Goal: Information Seeking & Learning: Learn about a topic

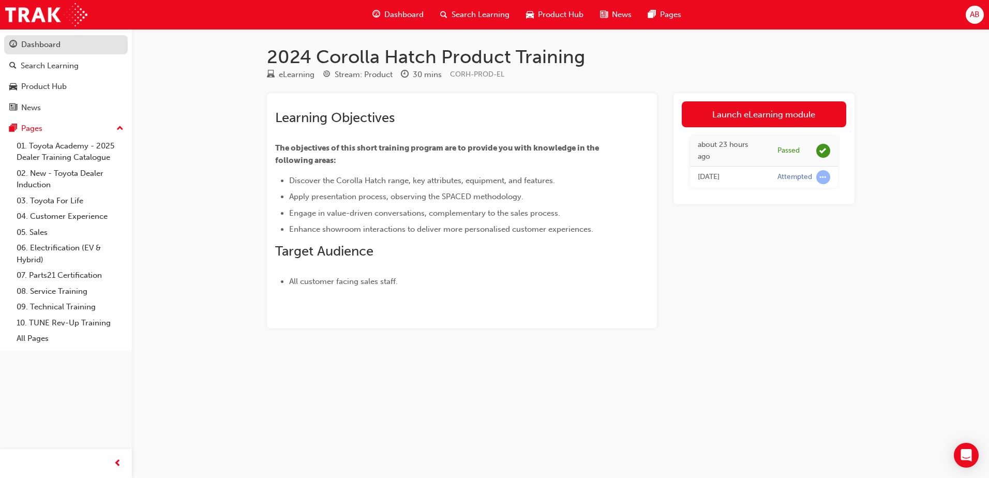
click at [50, 49] on div "Dashboard" at bounding box center [40, 45] width 39 height 12
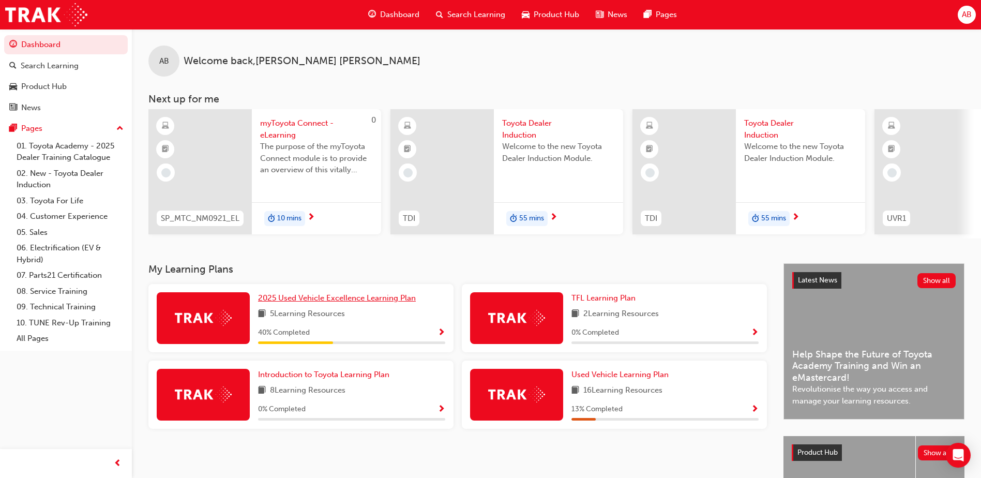
click at [331, 301] on span "2025 Used Vehicle Excellence Learning Plan" at bounding box center [337, 297] width 158 height 9
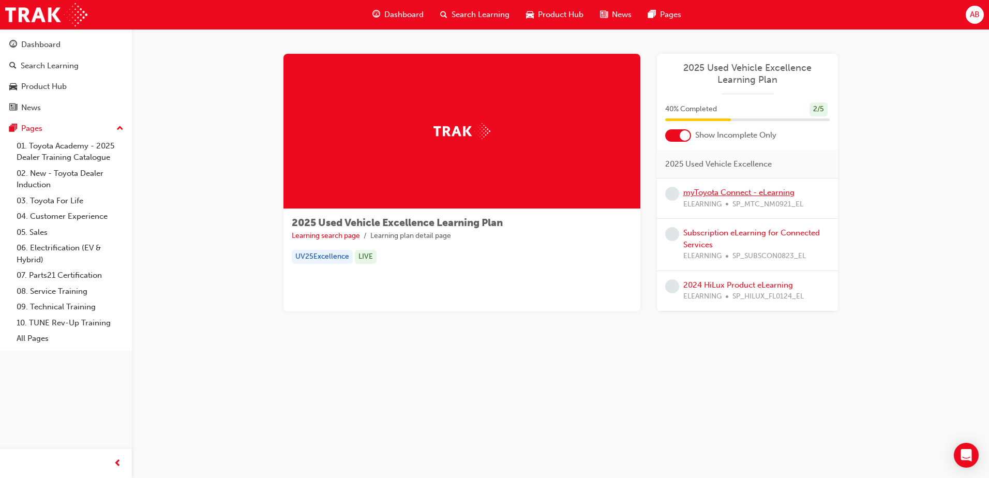
click at [743, 196] on link "myToyota Connect - eLearning" at bounding box center [738, 192] width 111 height 9
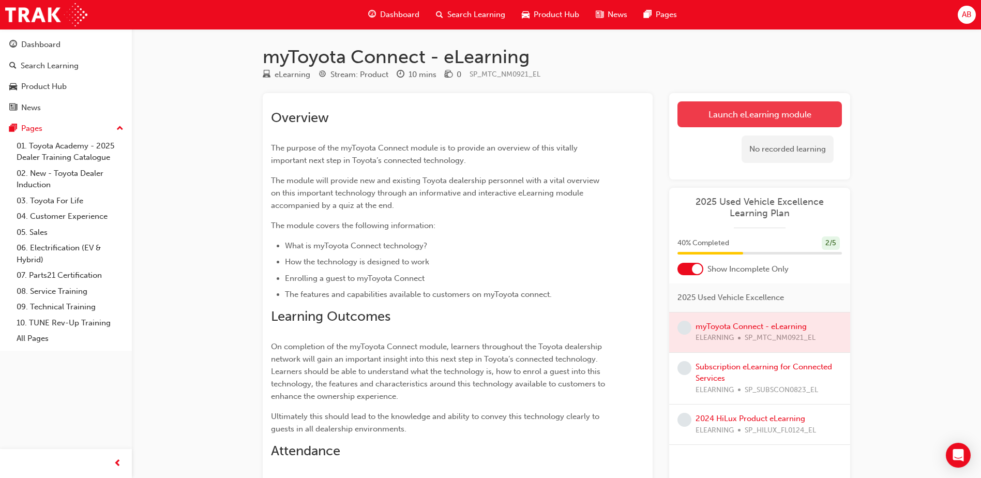
click at [743, 118] on link "Launch eLearning module" at bounding box center [760, 114] width 164 height 26
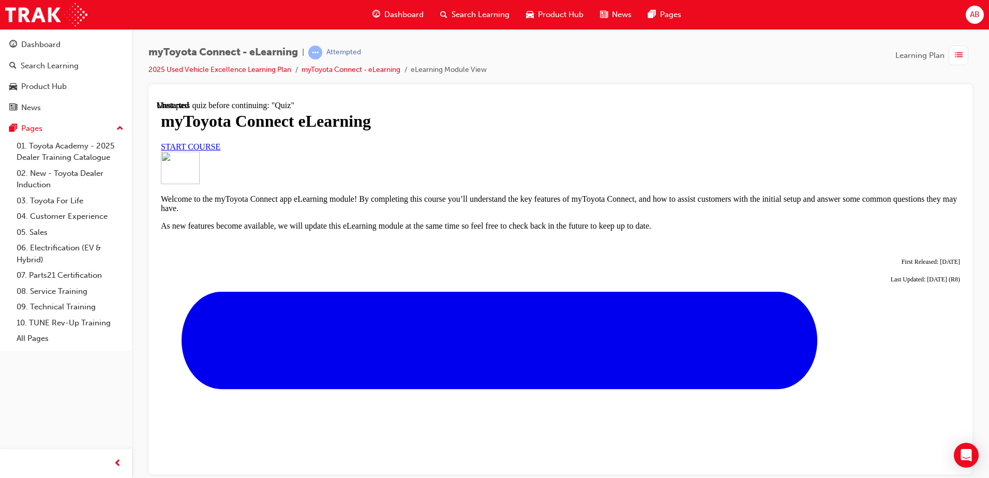
scroll to position [357, 0]
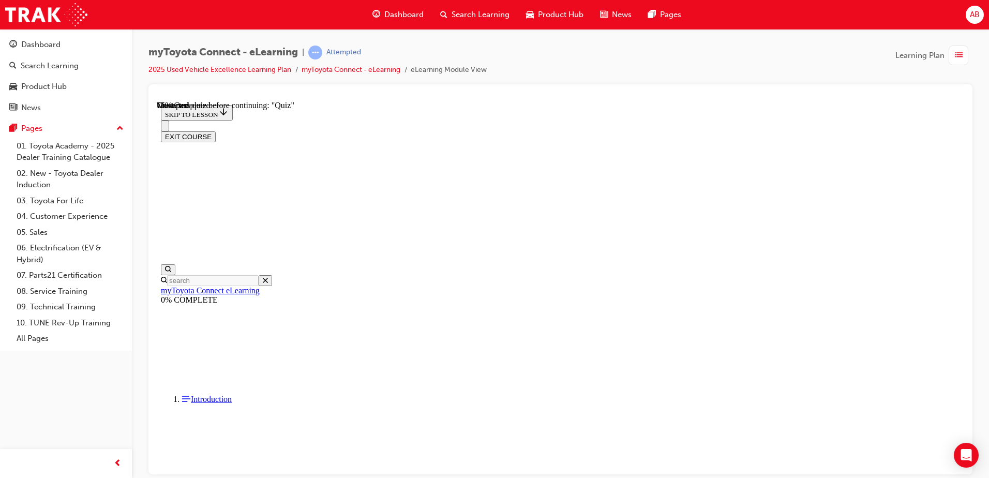
scroll to position [899, 0]
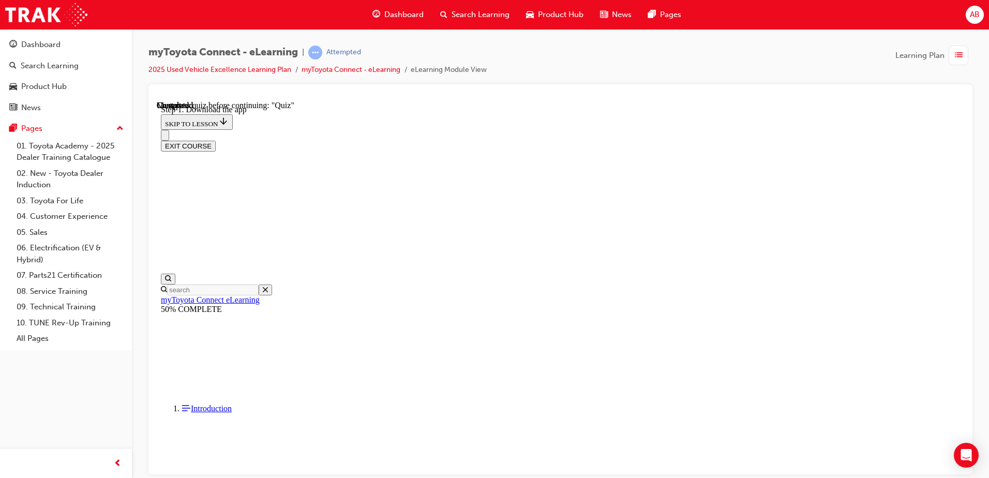
scroll to position [149, 0]
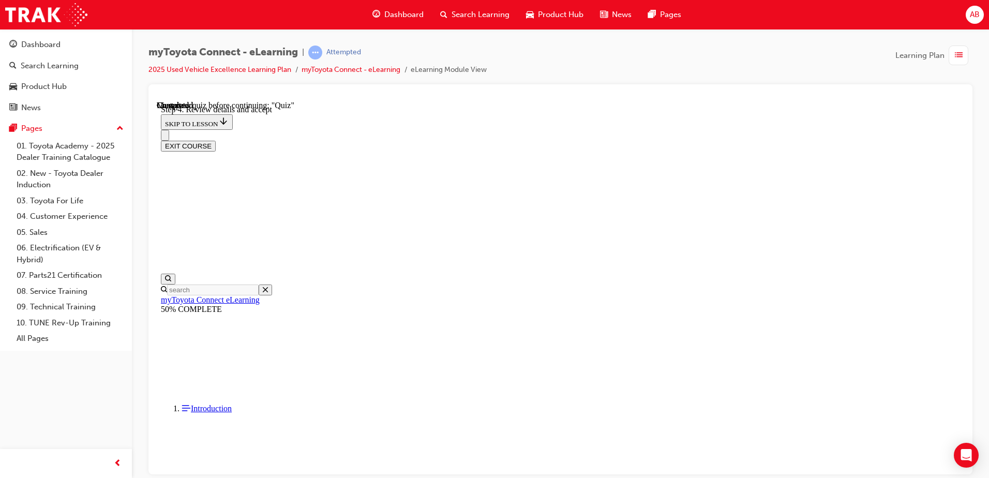
scroll to position [149, 0]
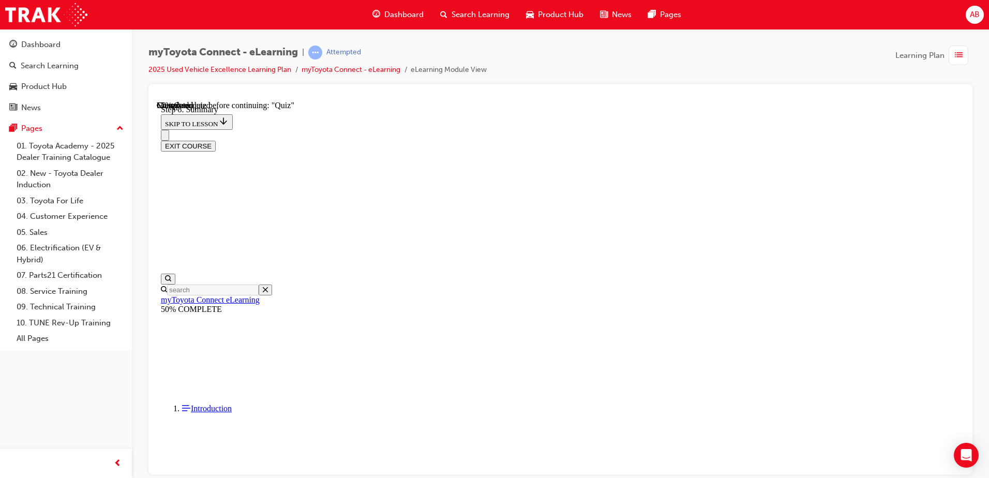
scroll to position [601, 0]
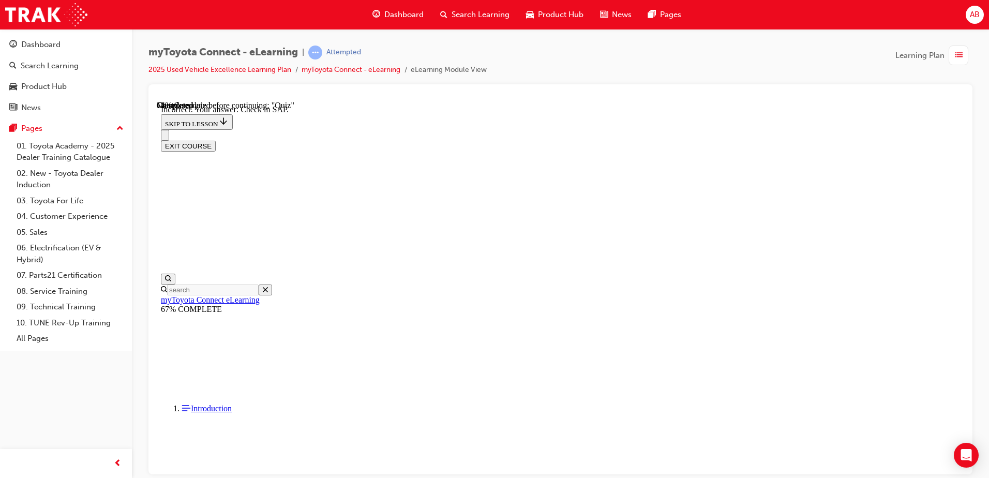
scroll to position [103, 0]
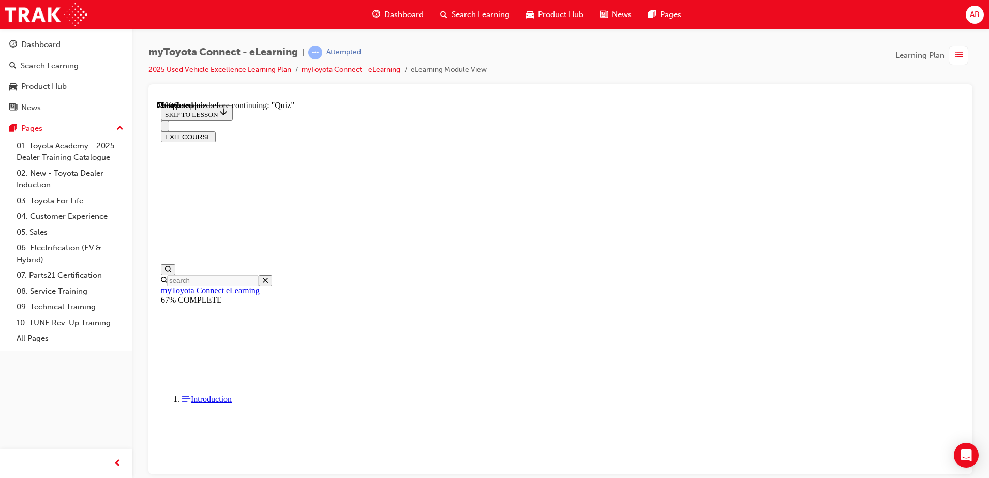
scroll to position [103, 0]
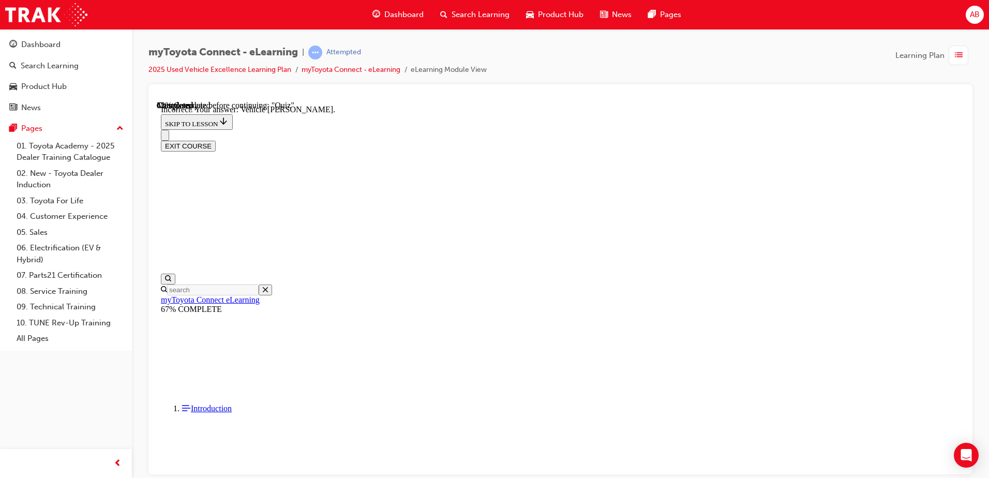
scroll to position [199, 0]
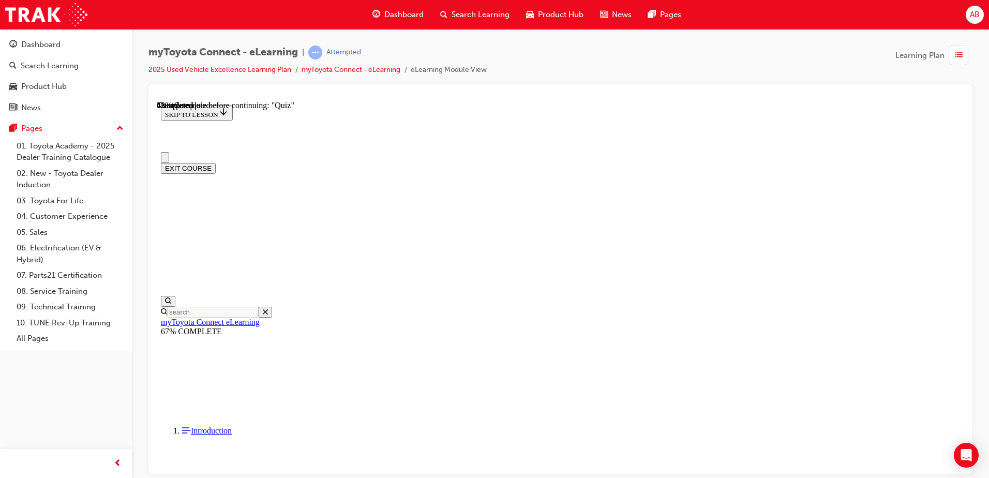
scroll to position [52, 0]
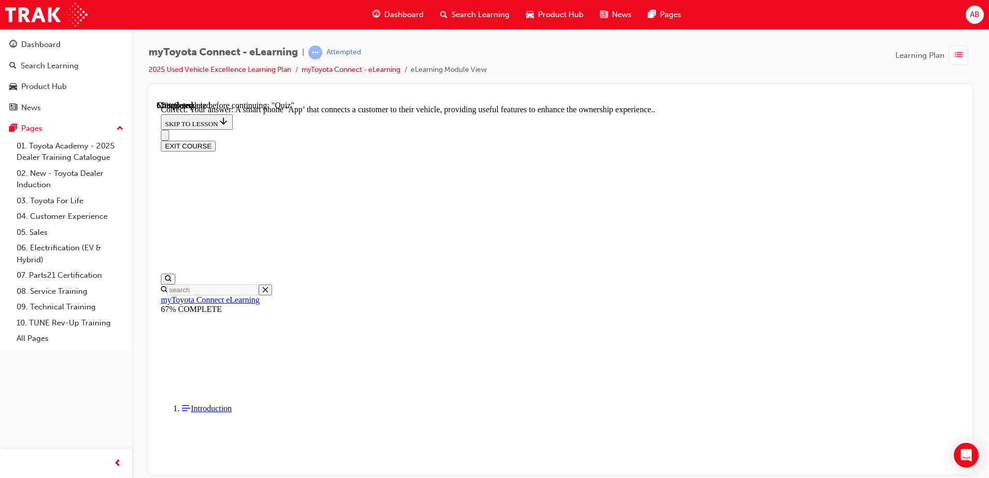
scroll to position [188, 0]
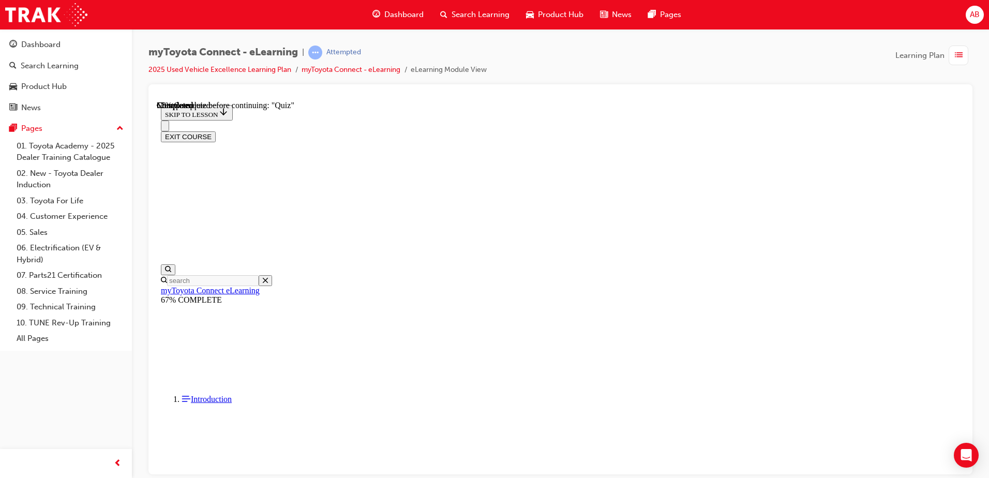
scroll to position [103, 0]
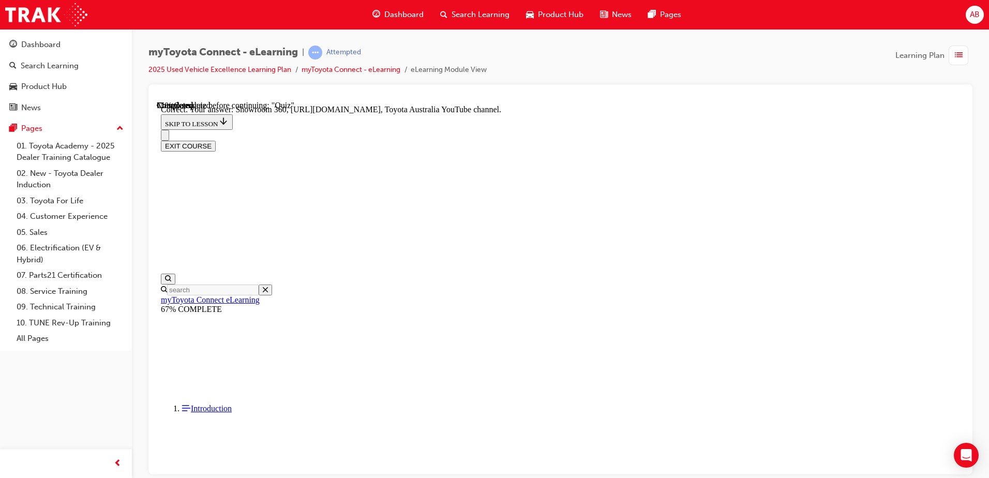
scroll to position [209, 0]
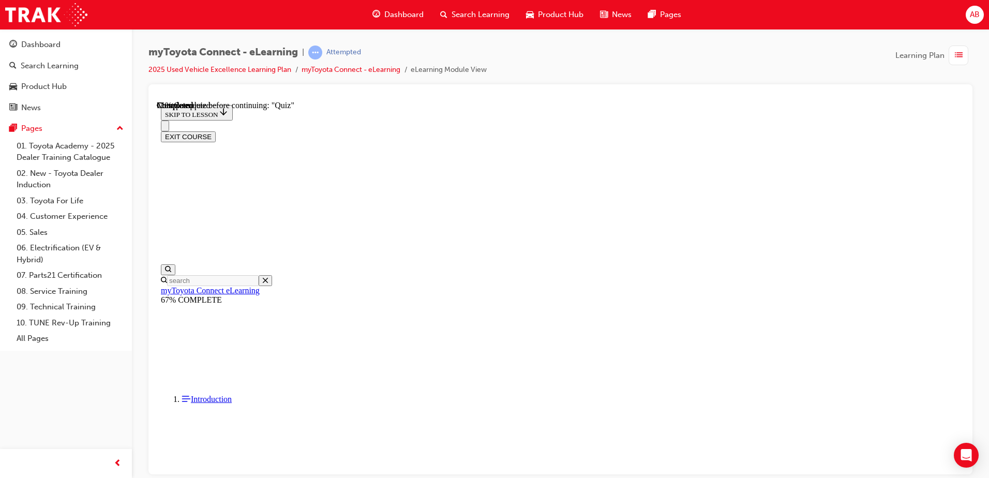
scroll to position [86, 0]
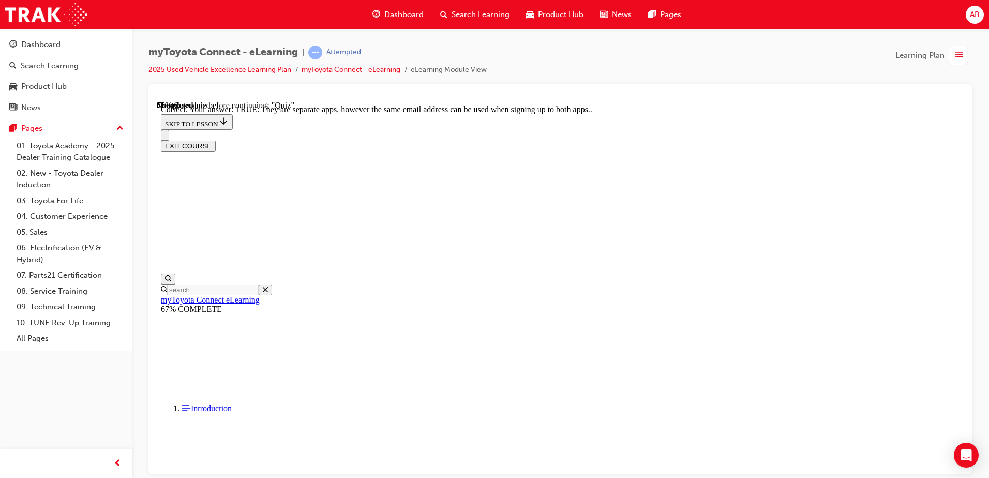
scroll to position [119, 0]
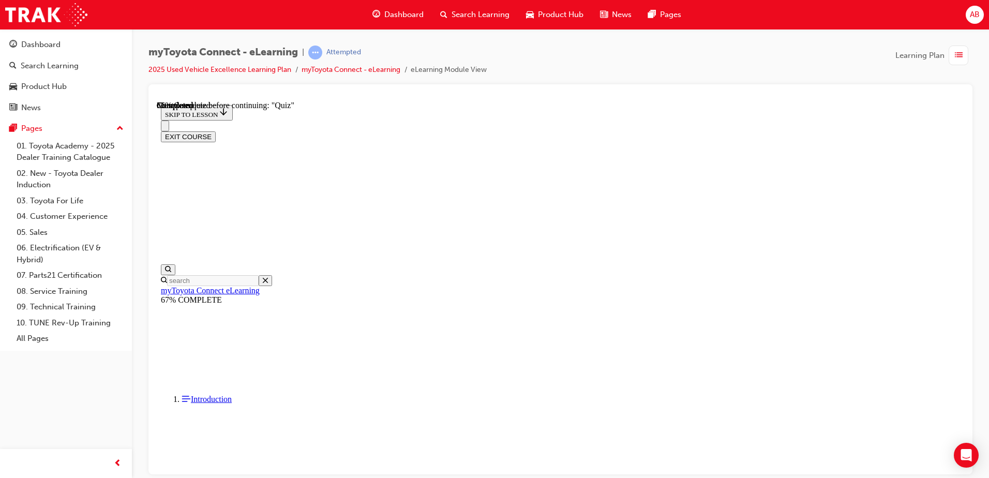
drag, startPoint x: 471, startPoint y: 303, endPoint x: 529, endPoint y: 349, distance: 73.3
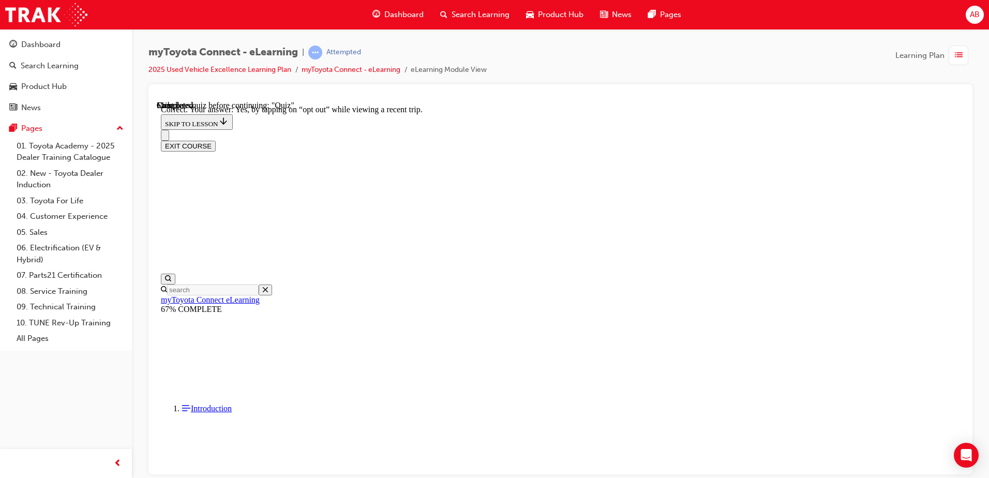
scroll to position [116, 0]
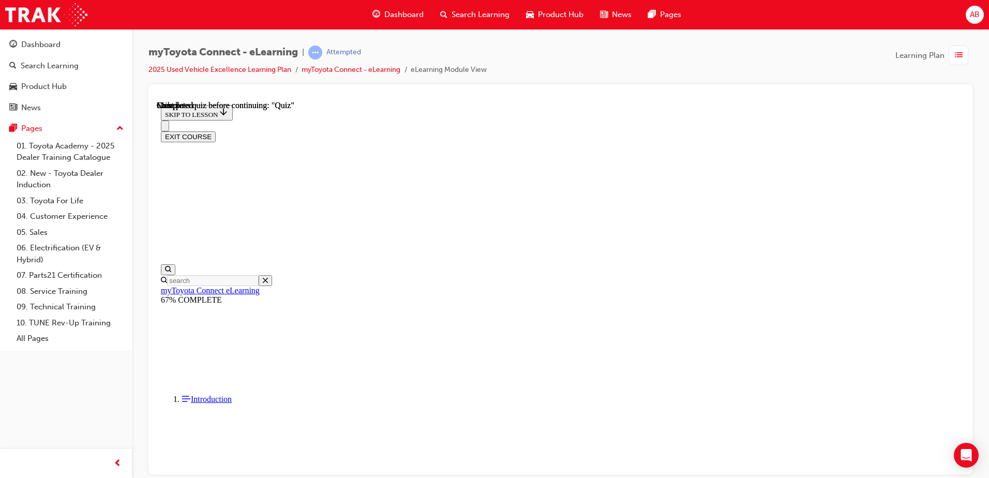
scroll to position [188, 0]
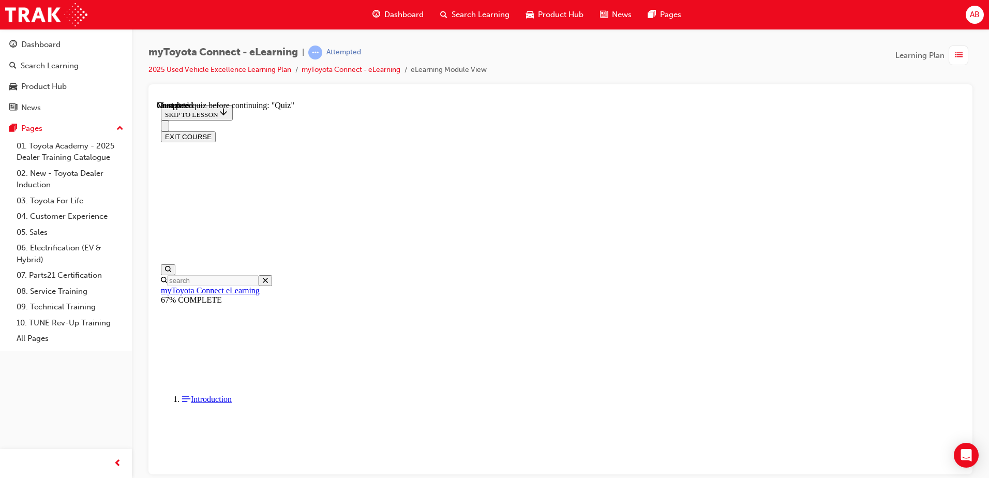
drag, startPoint x: 493, startPoint y: 370, endPoint x: 481, endPoint y: 364, distance: 13.7
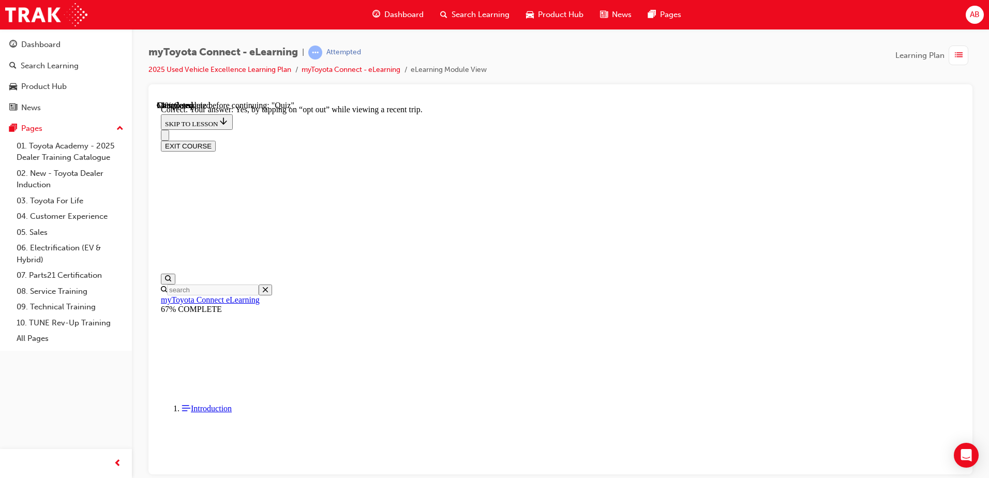
scroll to position [116, 0]
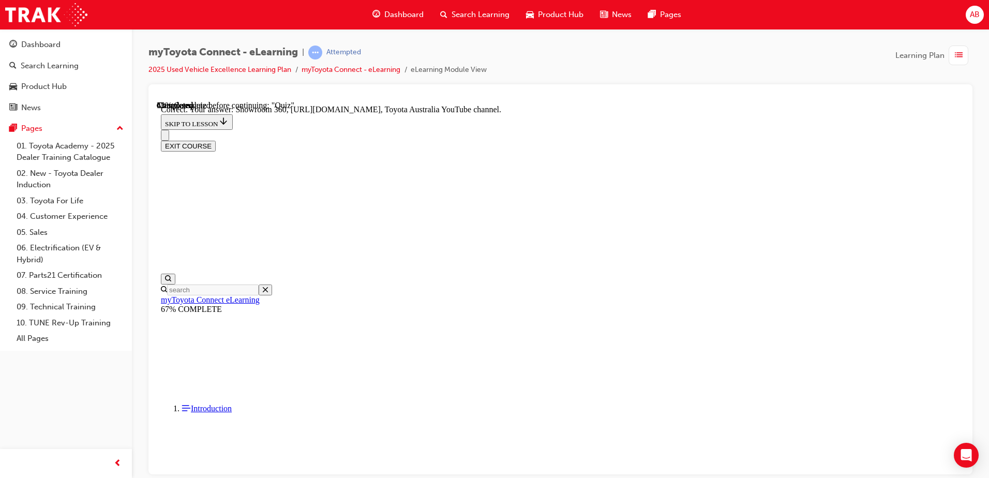
scroll to position [209, 0]
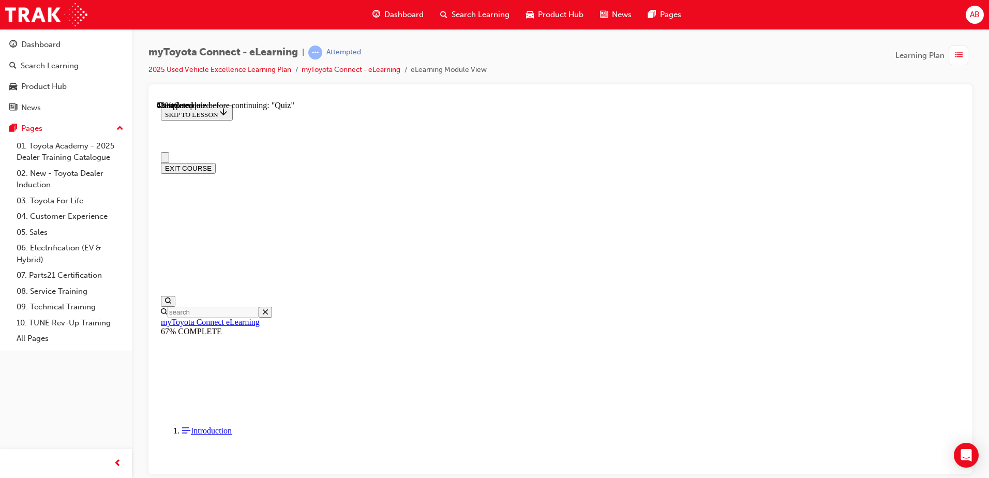
scroll to position [103, 0]
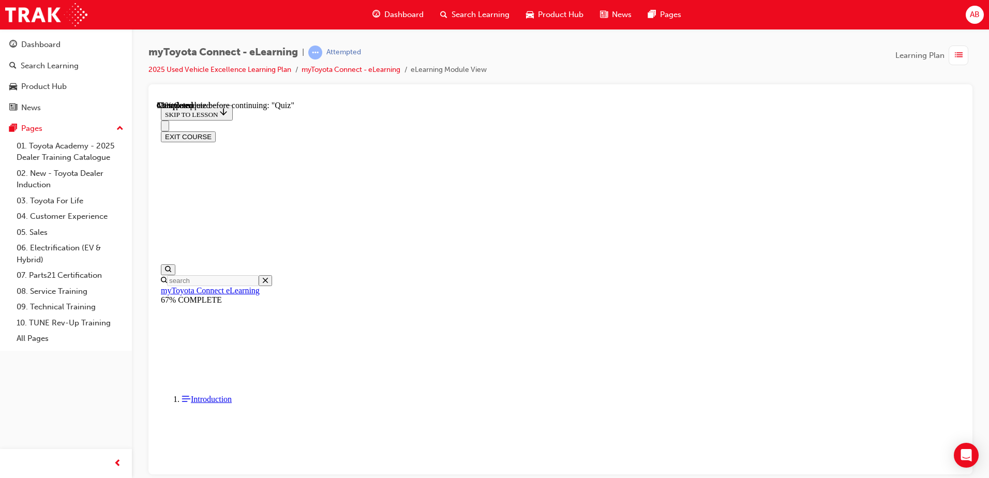
drag, startPoint x: 473, startPoint y: 246, endPoint x: 478, endPoint y: 250, distance: 6.6
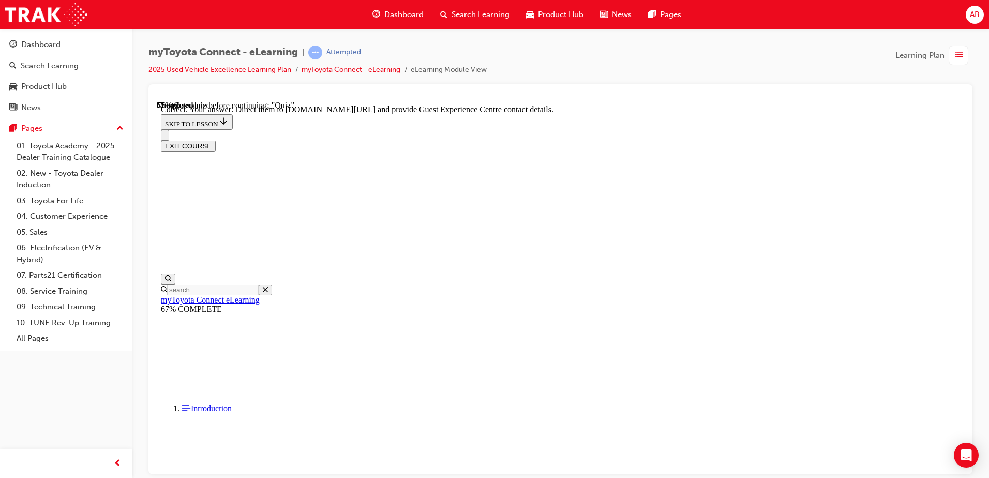
scroll to position [209, 0]
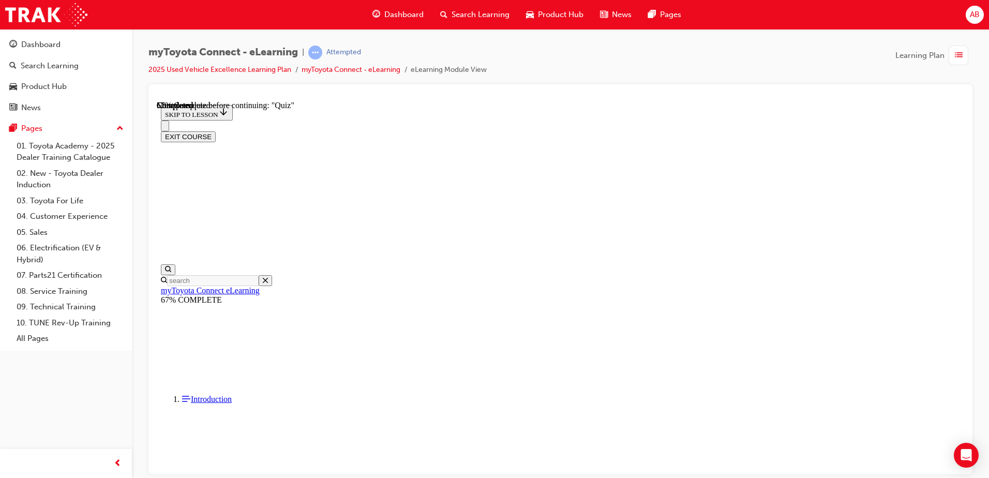
scroll to position [103, 0]
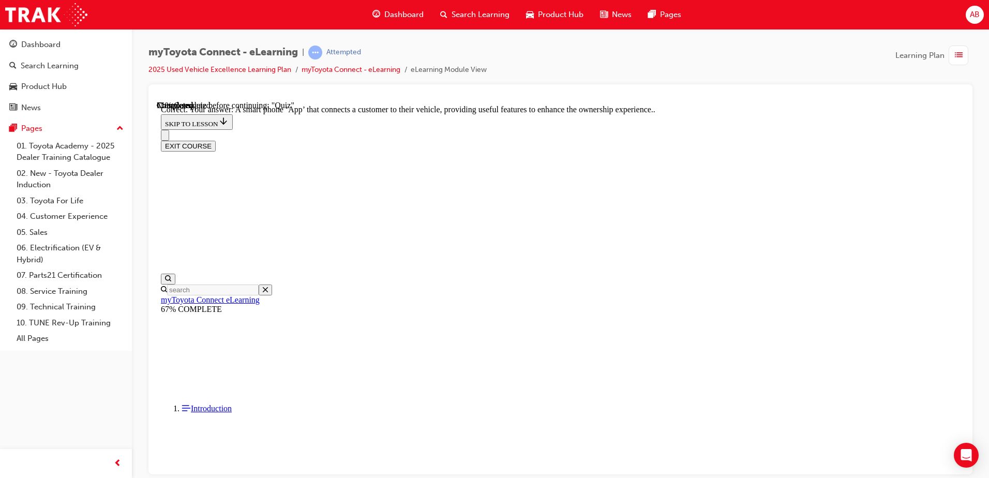
scroll to position [188, 0]
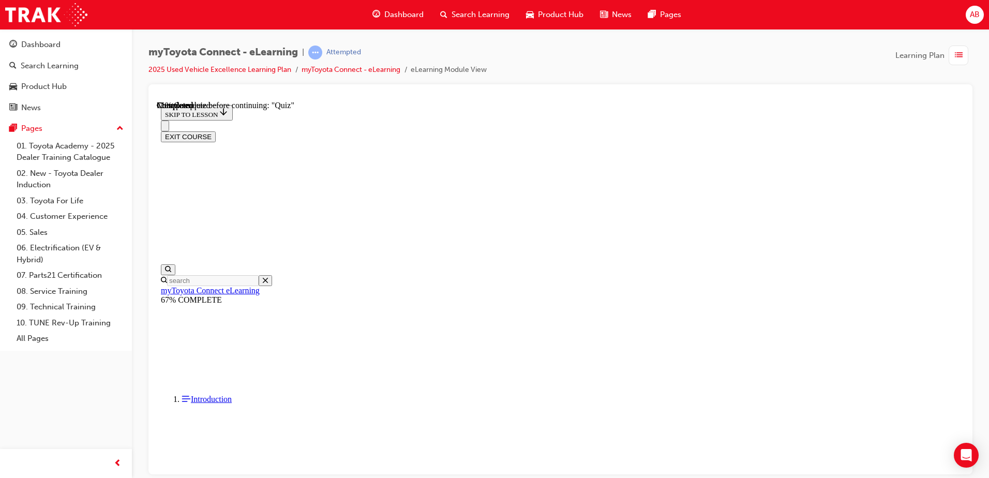
scroll to position [52, 0]
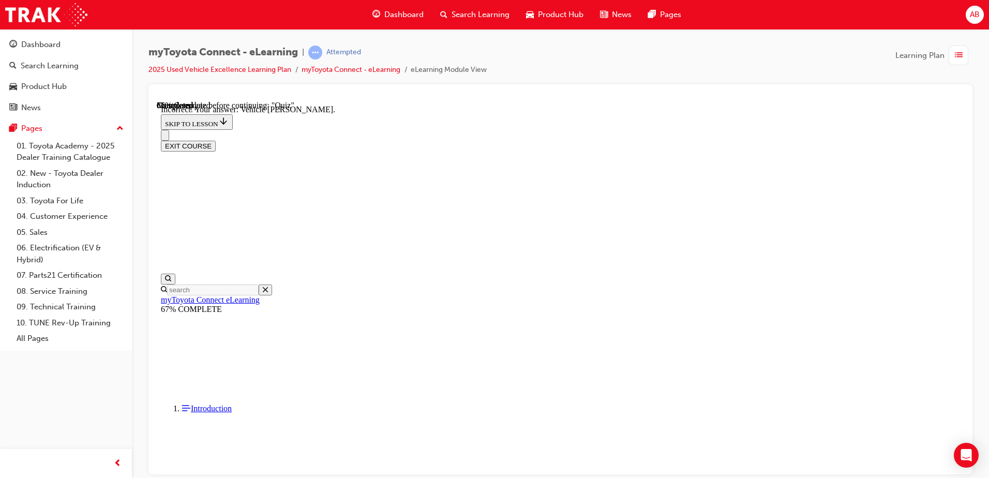
scroll to position [95, 0]
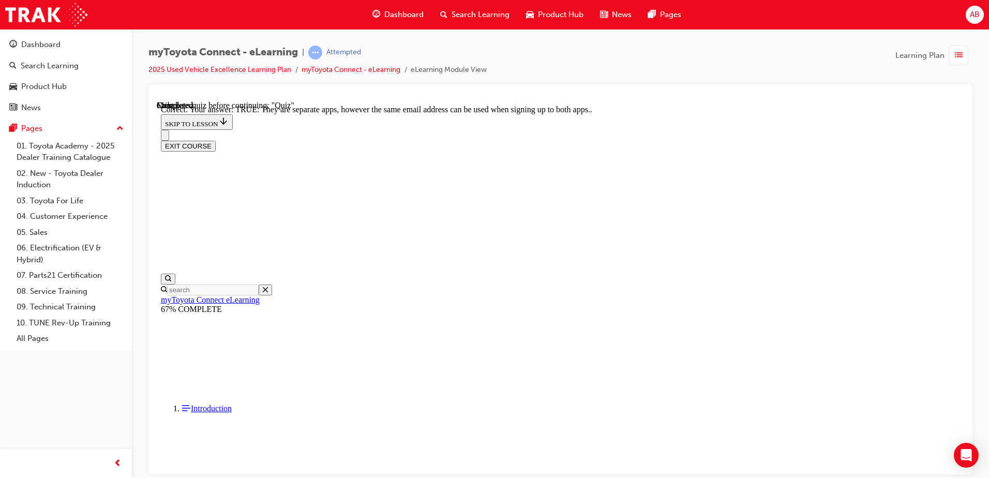
scroll to position [119, 0]
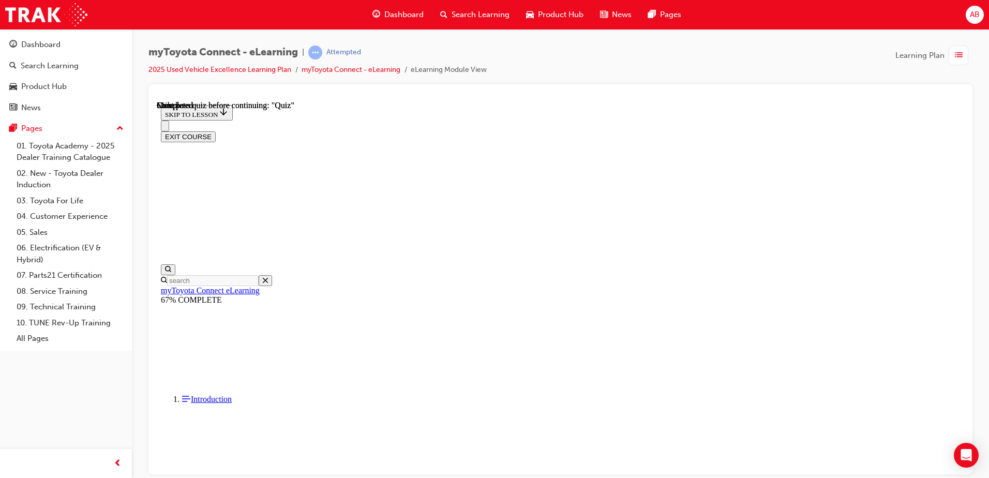
scroll to position [188, 0]
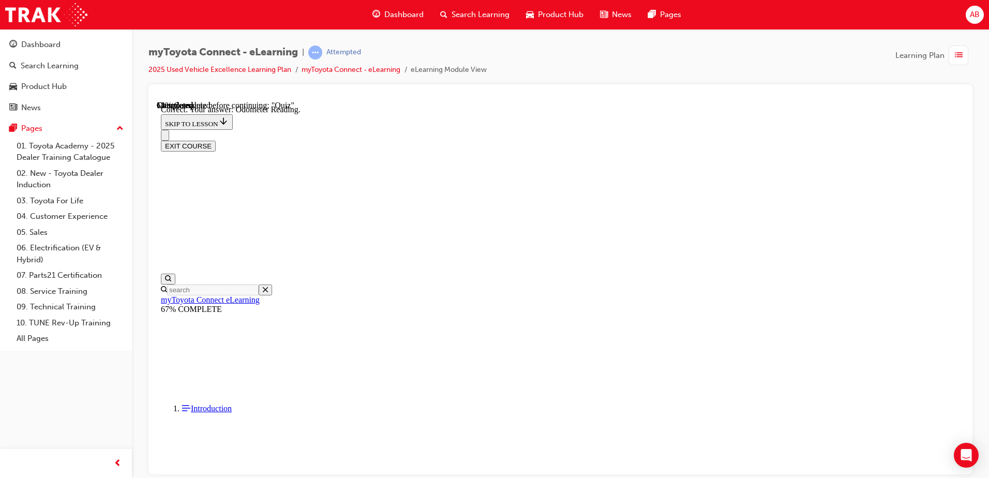
scroll to position [199, 0]
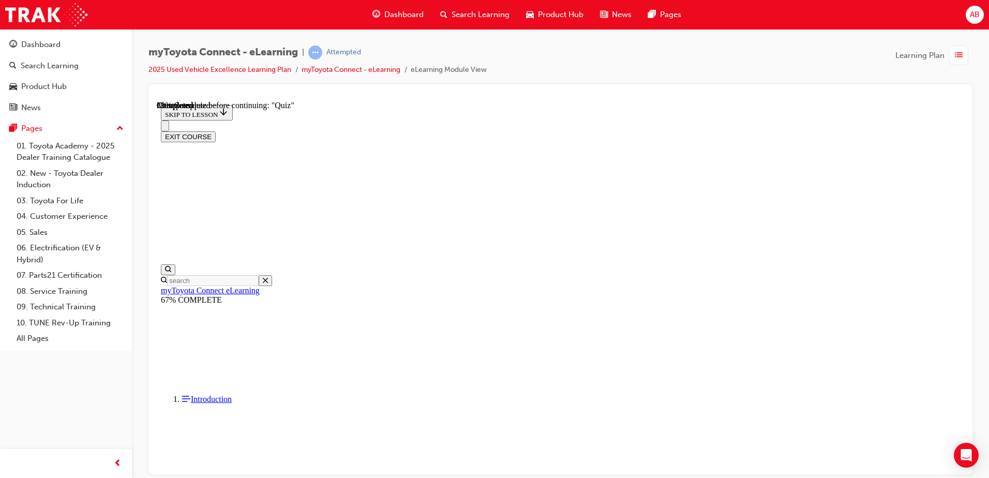
scroll to position [104, 0]
drag, startPoint x: 469, startPoint y: 374, endPoint x: 490, endPoint y: 394, distance: 28.5
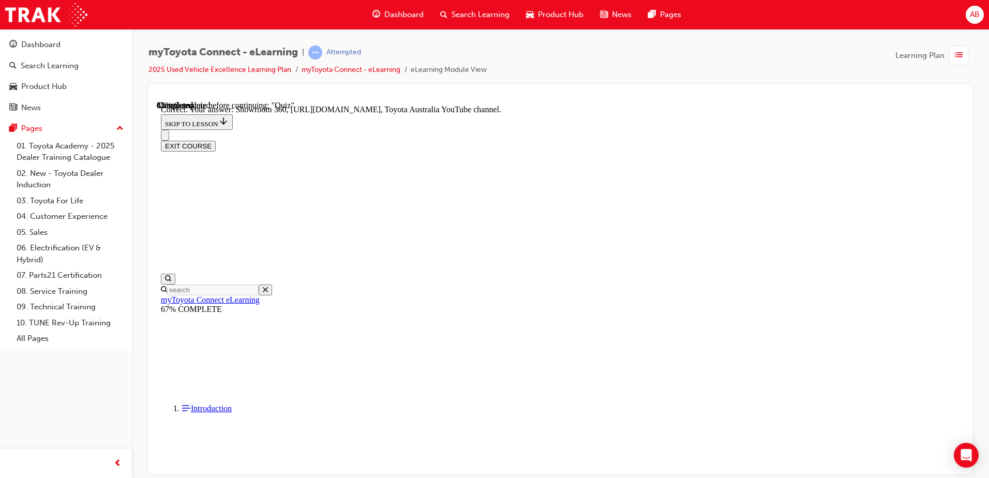
scroll to position [209, 0]
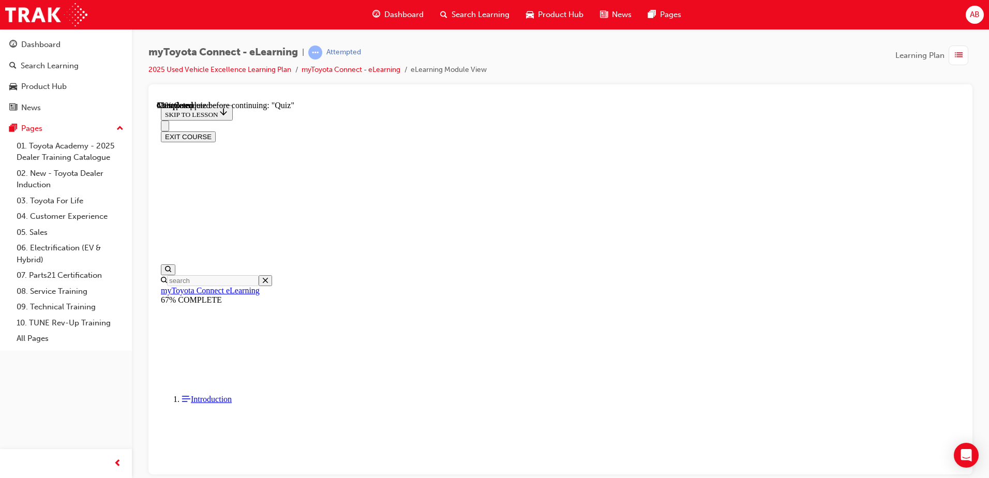
scroll to position [115, 0]
drag, startPoint x: 472, startPoint y: 312, endPoint x: 488, endPoint y: 324, distance: 20.4
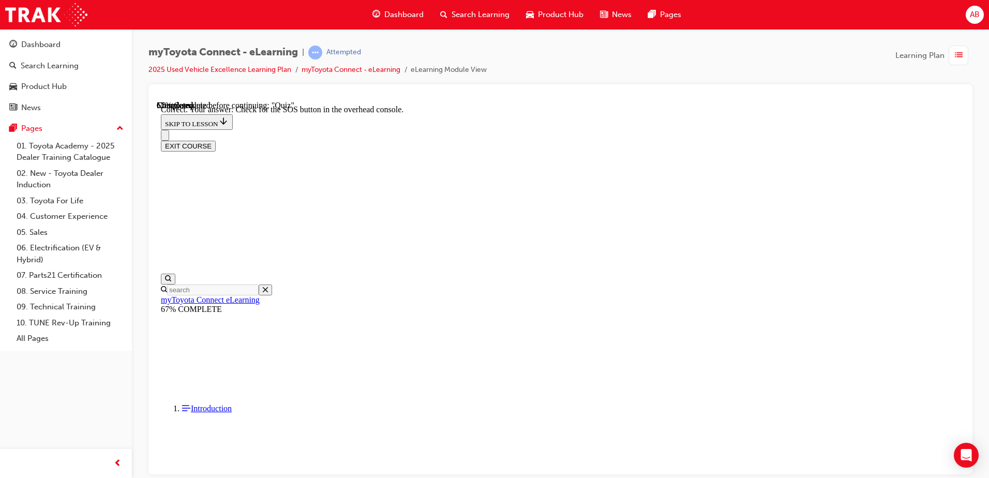
scroll to position [157, 0]
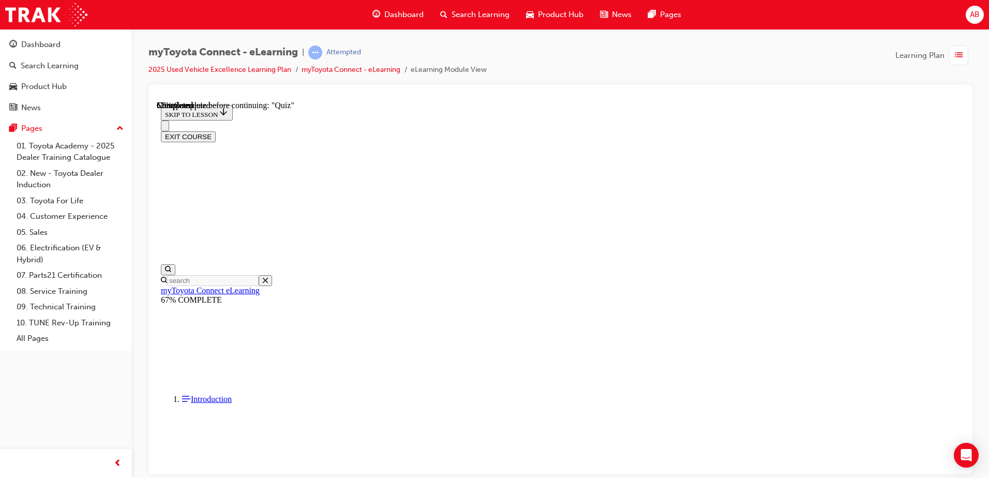
scroll to position [156, 0]
drag, startPoint x: 466, startPoint y: 318, endPoint x: 472, endPoint y: 319, distance: 6.4
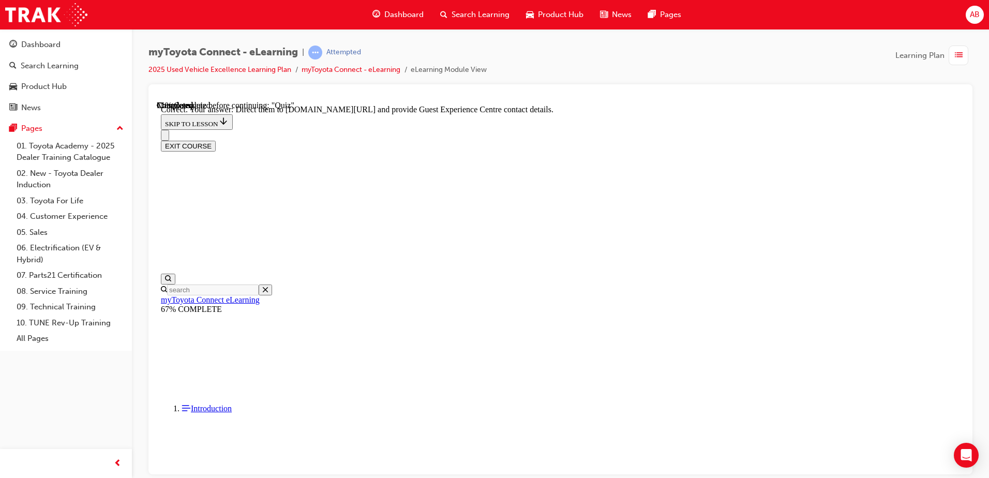
scroll to position [209, 0]
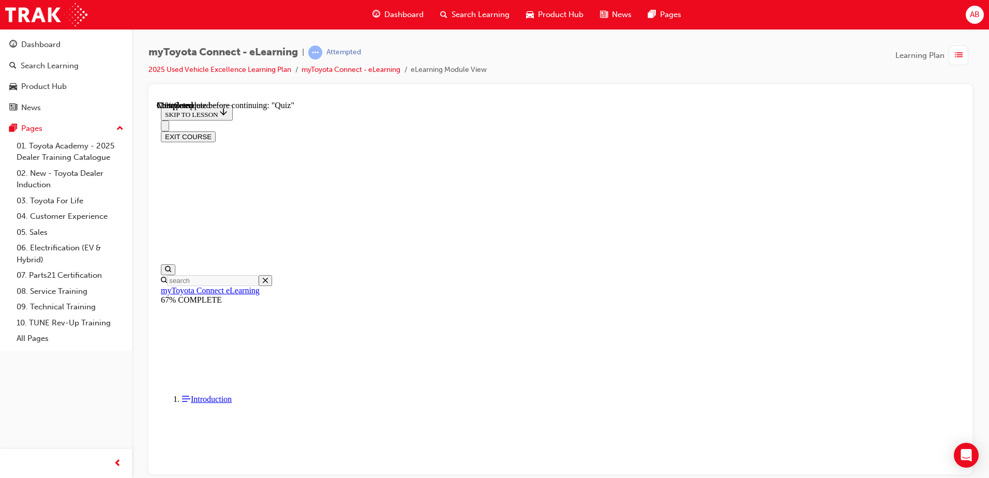
scroll to position [52, 0]
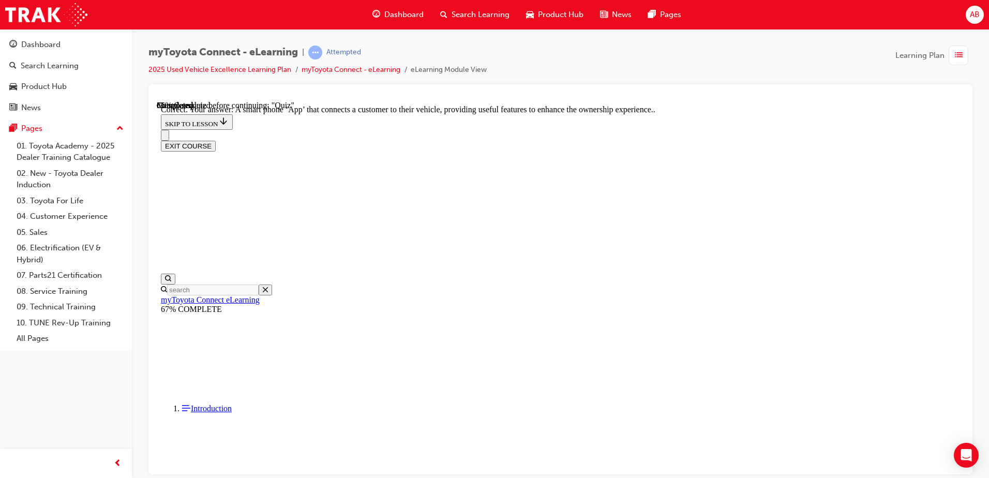
scroll to position [188, 0]
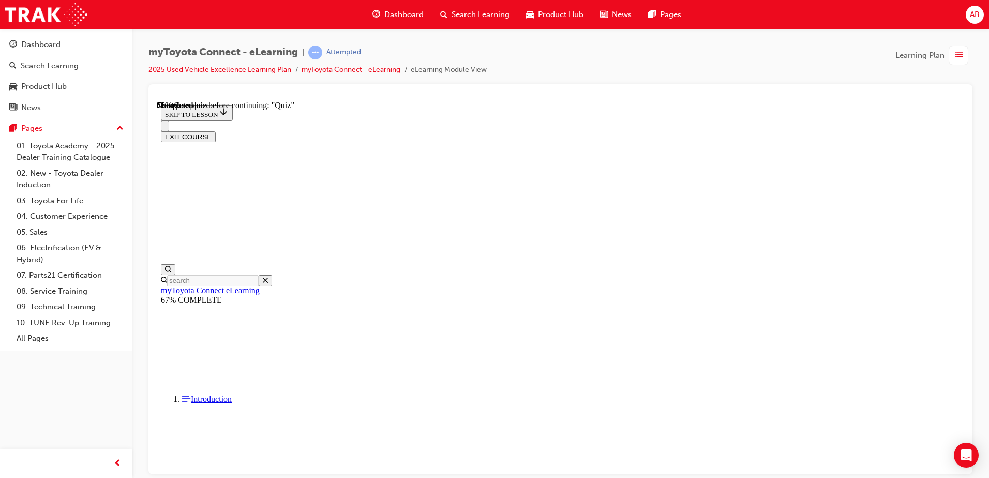
drag, startPoint x: 470, startPoint y: 261, endPoint x: 553, endPoint y: 332, distance: 108.6
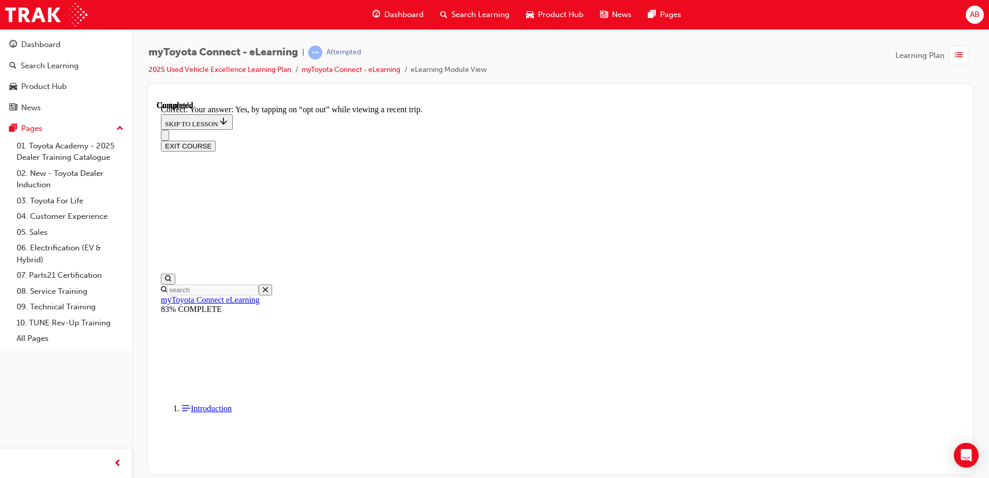
scroll to position [116, 0]
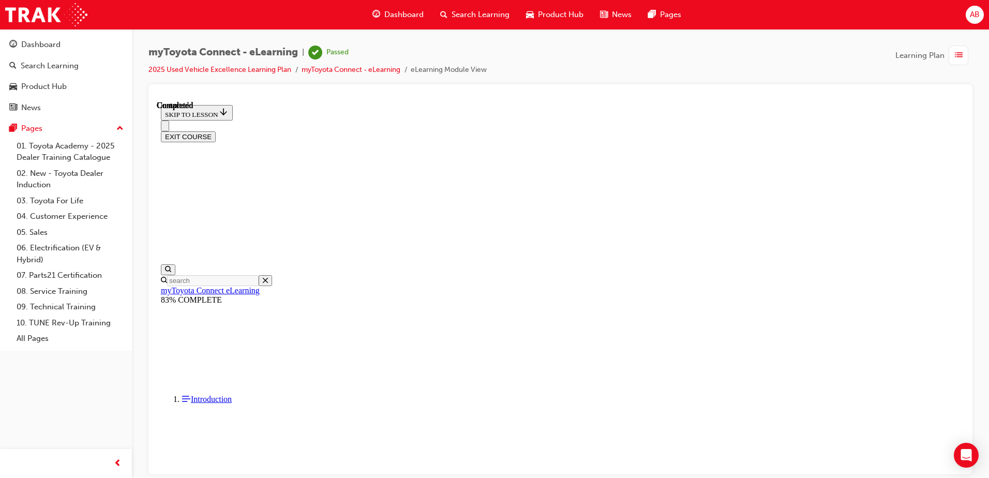
scroll to position [188, 0]
click at [216, 131] on button "EXIT COURSE" at bounding box center [188, 136] width 55 height 11
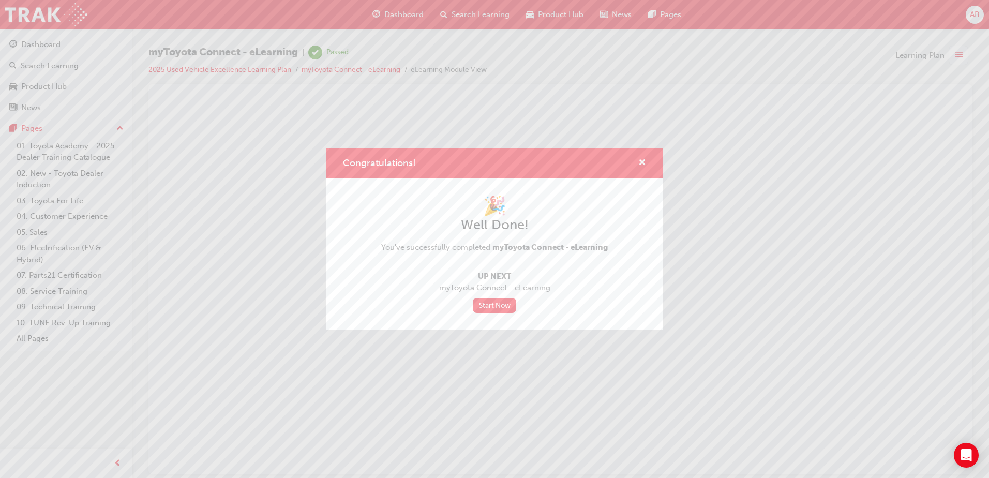
scroll to position [0, 0]
click at [497, 306] on link "Start Now" at bounding box center [494, 305] width 43 height 15
click at [498, 309] on link "Start Now" at bounding box center [494, 305] width 43 height 15
click at [642, 160] on span "cross-icon" at bounding box center [642, 163] width 8 height 9
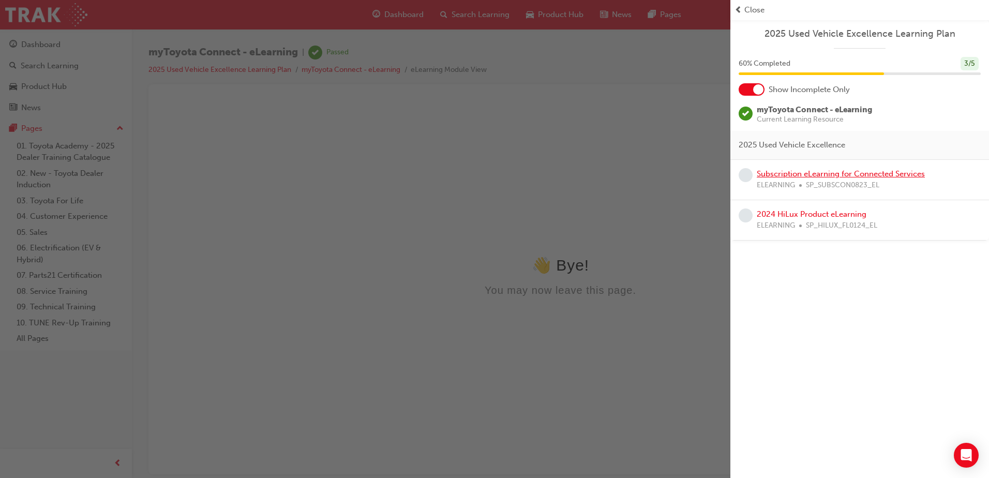
click at [812, 172] on link "Subscription eLearning for Connected Services" at bounding box center [841, 173] width 168 height 9
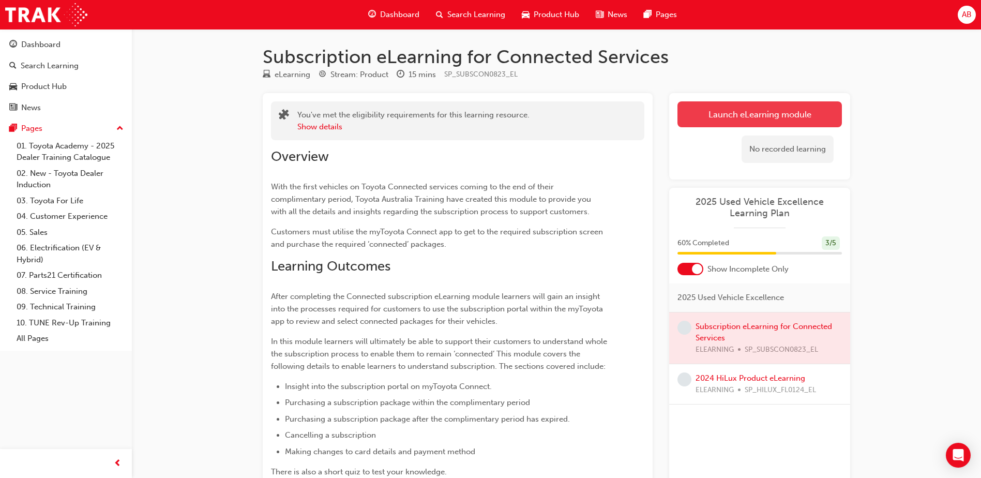
click at [736, 113] on link "Launch eLearning module" at bounding box center [760, 114] width 164 height 26
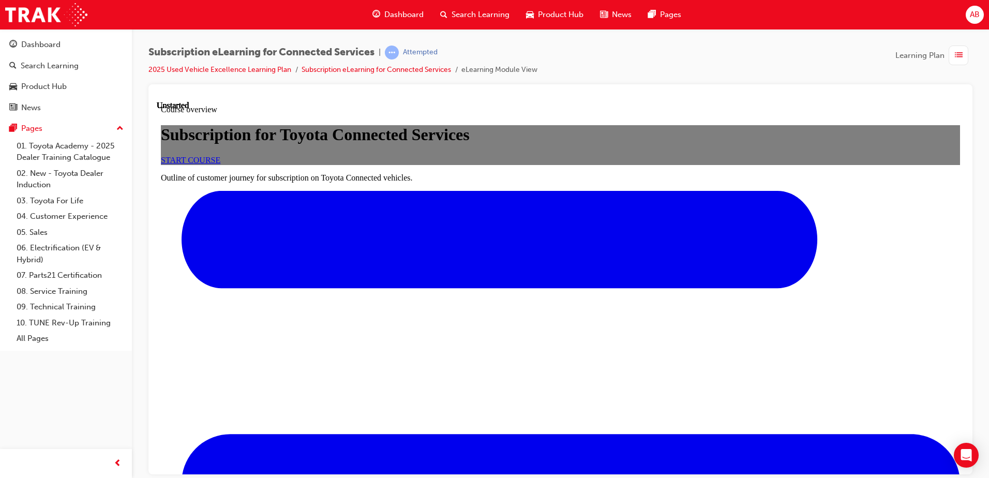
scroll to position [254, 0]
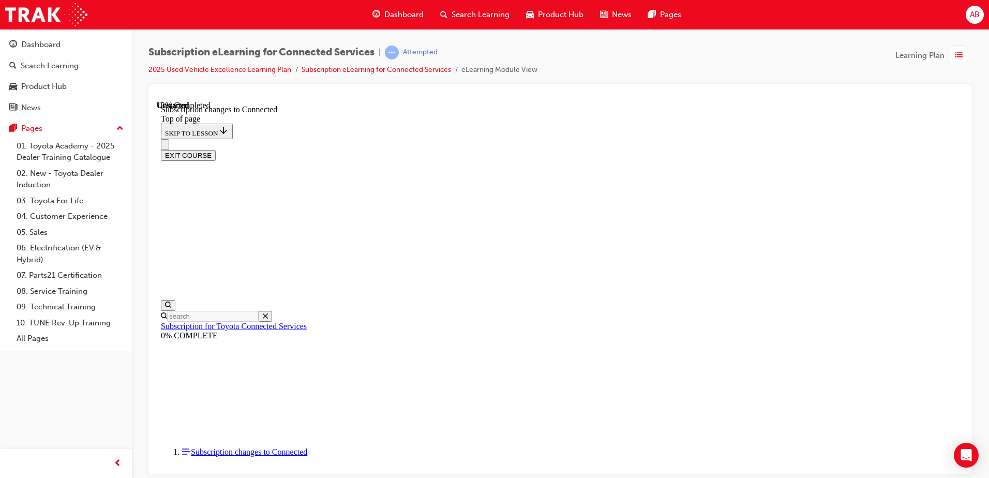
scroll to position [310, 0]
drag, startPoint x: 860, startPoint y: 295, endPoint x: 913, endPoint y: 298, distance: 53.4
drag, startPoint x: 733, startPoint y: 333, endPoint x: 654, endPoint y: 296, distance: 87.9
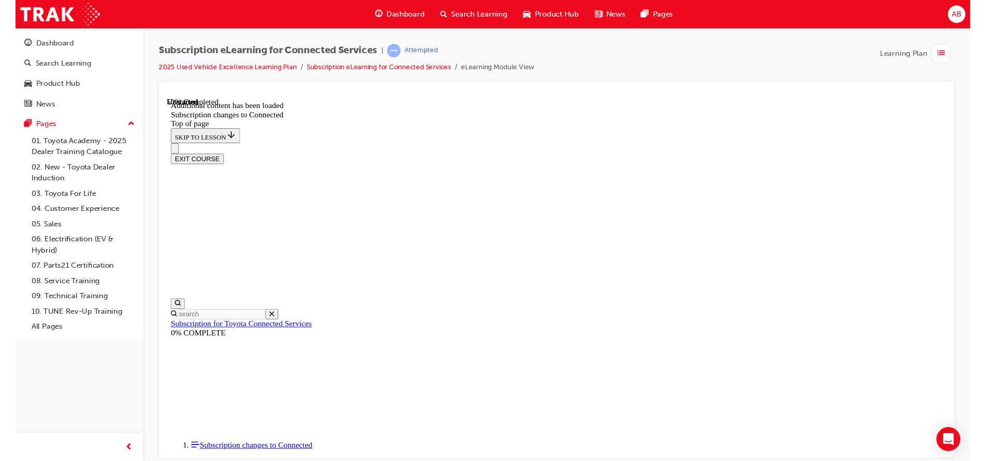
scroll to position [822, 0]
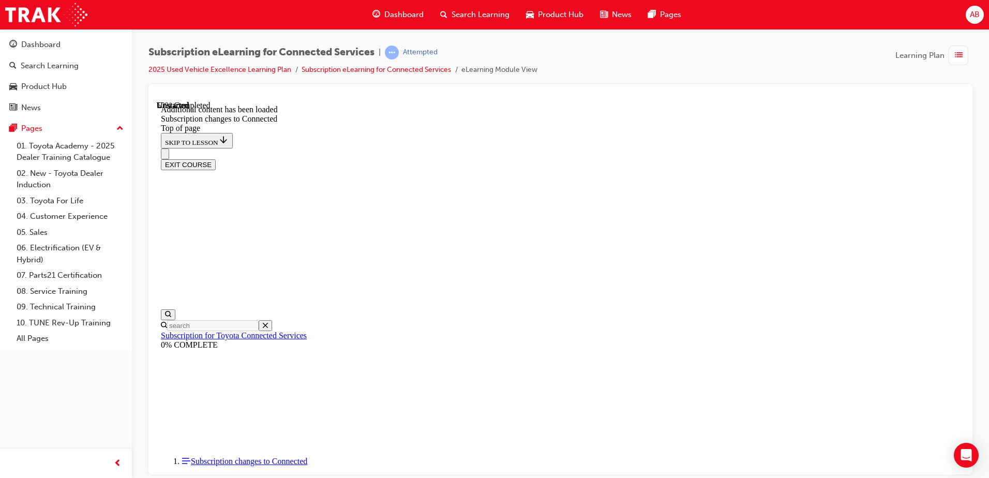
drag, startPoint x: 705, startPoint y: 308, endPoint x: 425, endPoint y: 144, distance: 324.3
drag, startPoint x: 425, startPoint y: 144, endPoint x: 364, endPoint y: 213, distance: 92.0
